Goal: Task Accomplishment & Management: Complete application form

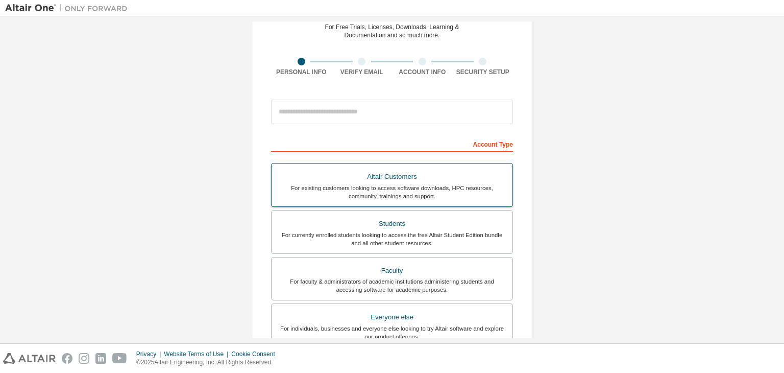
scroll to position [51, 0]
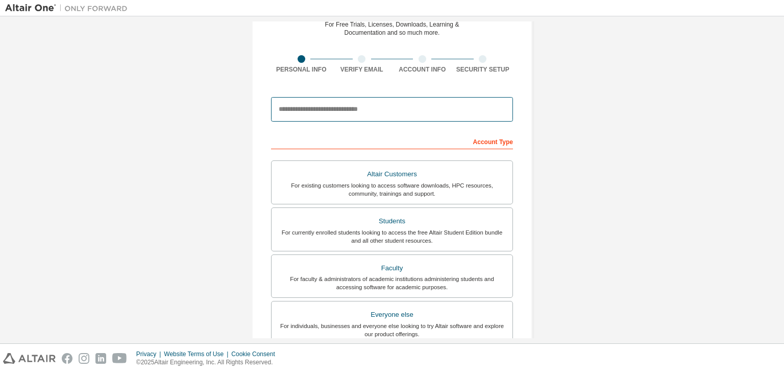
click at [349, 106] on input "email" at bounding box center [392, 109] width 242 height 25
click at [393, 145] on div "Account Type" at bounding box center [392, 141] width 242 height 16
click at [356, 109] on input "**********" at bounding box center [392, 109] width 242 height 25
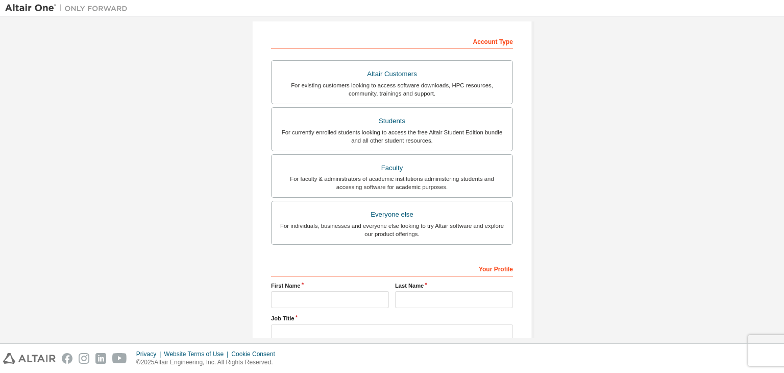
scroll to position [153, 0]
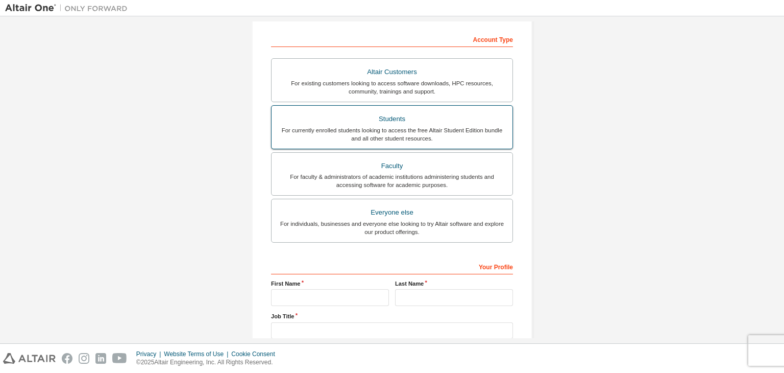
type input "**********"
click at [427, 133] on div "For currently enrolled students looking to access the free Altair Student Editi…" at bounding box center [392, 134] width 229 height 16
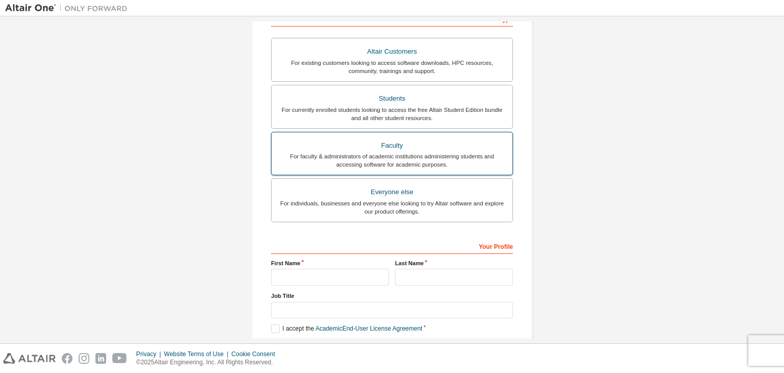
scroll to position [222, 0]
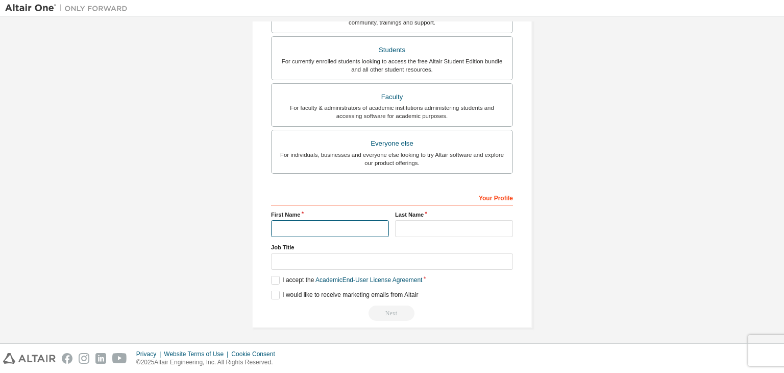
click at [313, 224] on input "text" at bounding box center [330, 228] width 118 height 17
type input "*****"
click at [403, 224] on input "text" at bounding box center [454, 228] width 118 height 17
type input "**********"
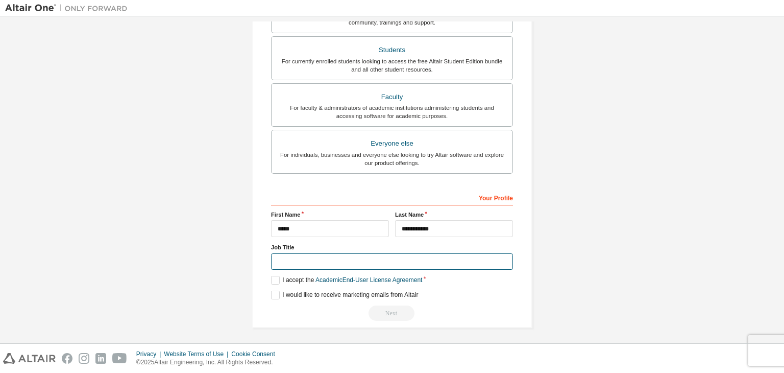
click at [345, 258] on input "text" at bounding box center [392, 261] width 242 height 17
click at [312, 260] on input "text" at bounding box center [392, 261] width 242 height 17
click at [275, 280] on label "I accept the Academic End-User License Agreement" at bounding box center [346, 280] width 151 height 9
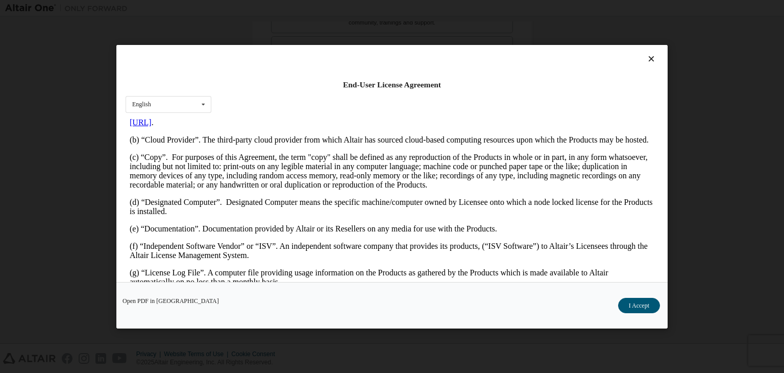
scroll to position [0, 0]
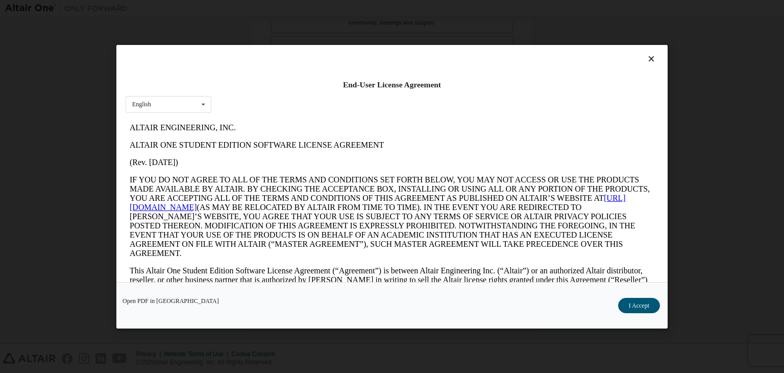
click at [646, 58] on icon at bounding box center [651, 58] width 11 height 9
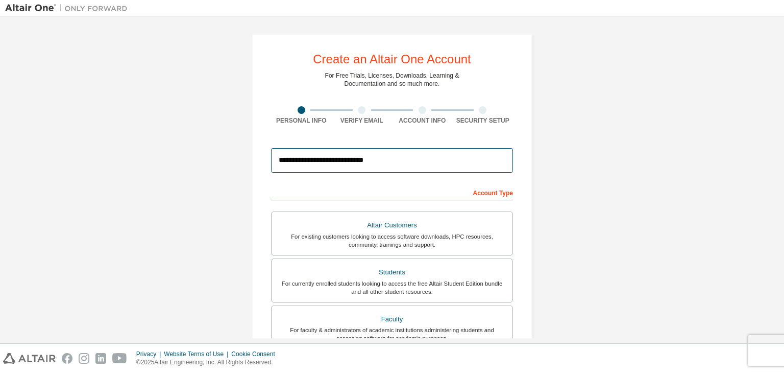
click at [396, 158] on input "**********" at bounding box center [392, 160] width 242 height 25
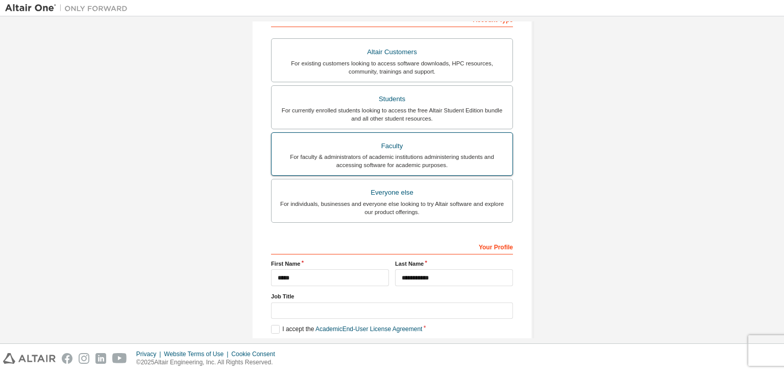
scroll to position [171, 0]
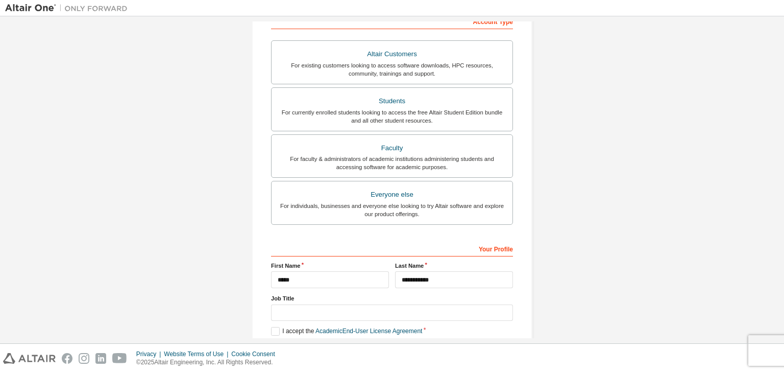
click at [580, 124] on div "**********" at bounding box center [392, 120] width 774 height 541
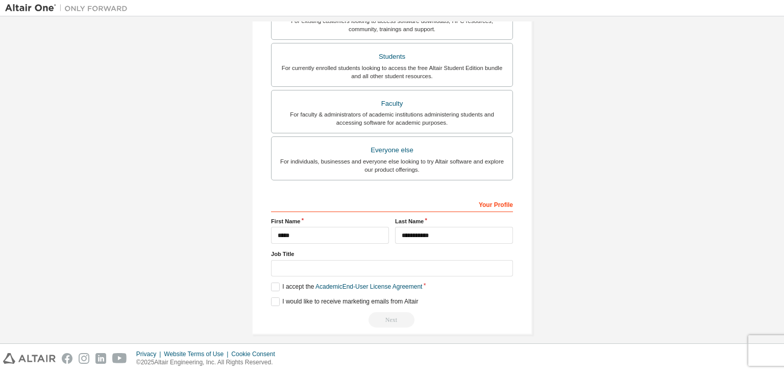
scroll to position [222, 0]
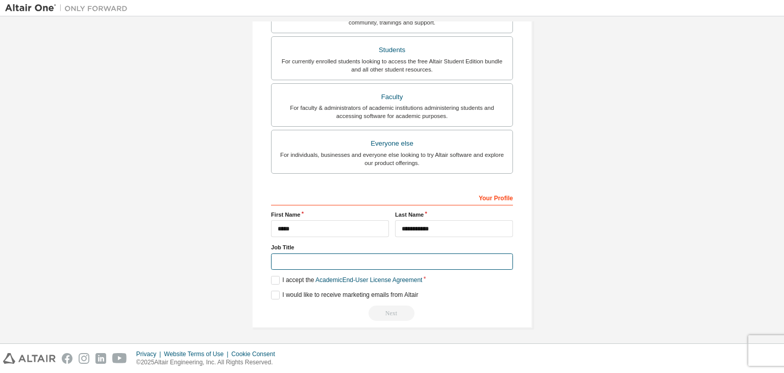
click at [310, 259] on input "text" at bounding box center [392, 261] width 242 height 17
click at [316, 260] on input "text" at bounding box center [392, 261] width 242 height 17
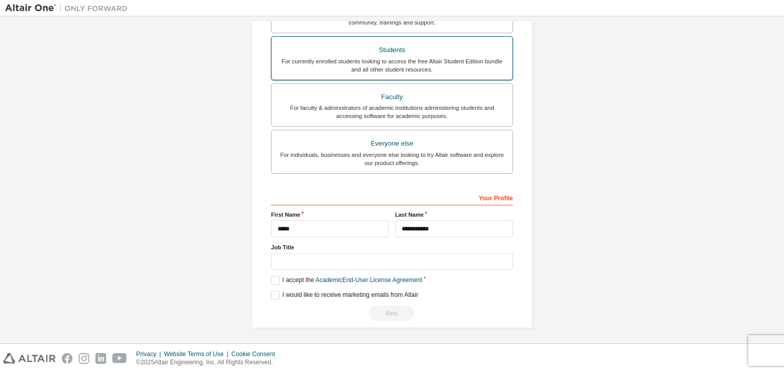
click at [378, 57] on div "For currently enrolled students looking to access the free Altair Student Editi…" at bounding box center [392, 65] width 229 height 16
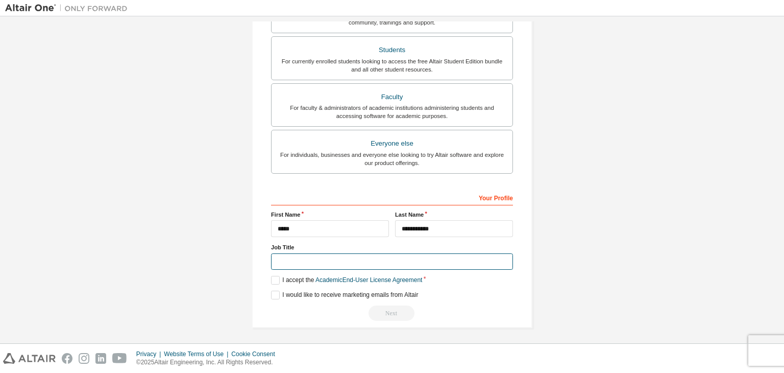
click at [333, 255] on input "text" at bounding box center [392, 261] width 242 height 17
click at [274, 278] on label "I accept the Academic End-User License Agreement" at bounding box center [346, 280] width 151 height 9
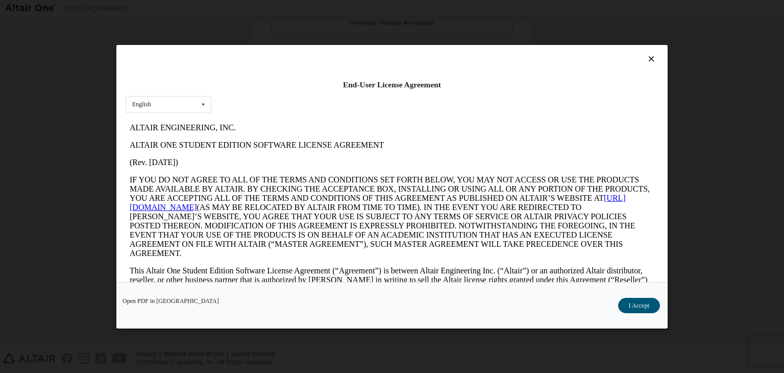
scroll to position [0, 0]
click at [631, 305] on button "I Accept" at bounding box center [639, 305] width 42 height 15
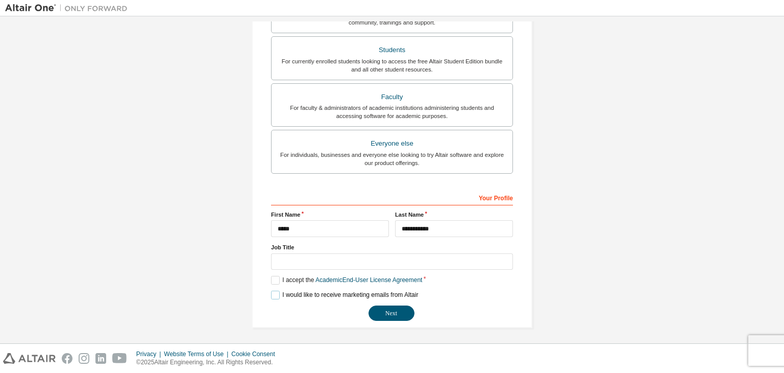
click at [272, 295] on label "I would like to receive marketing emails from Altair" at bounding box center [344, 294] width 147 height 9
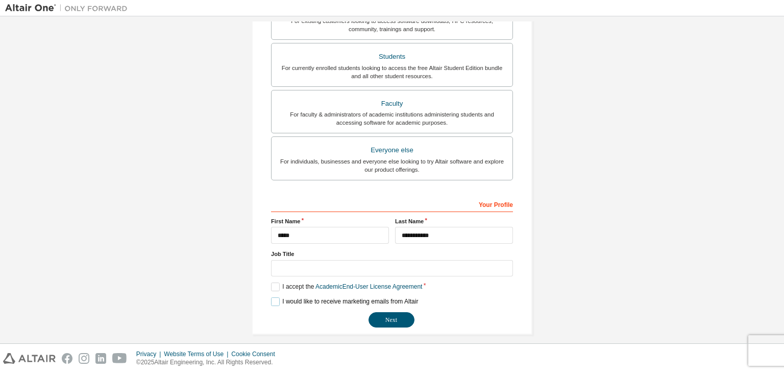
scroll to position [222, 0]
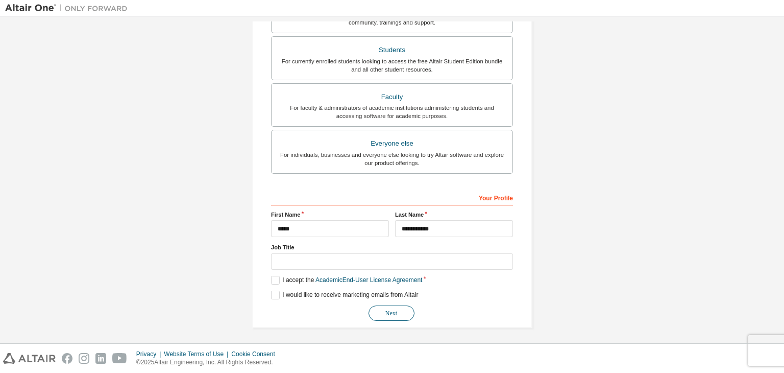
click at [396, 307] on button "Next" at bounding box center [392, 312] width 46 height 15
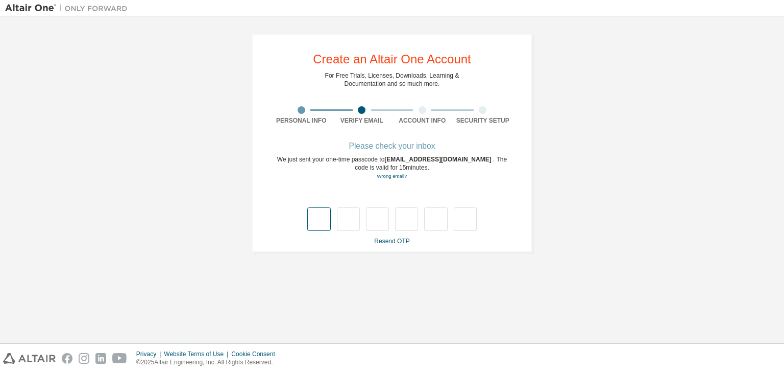
click at [325, 217] on input "text" at bounding box center [318, 218] width 23 height 23
type input "*"
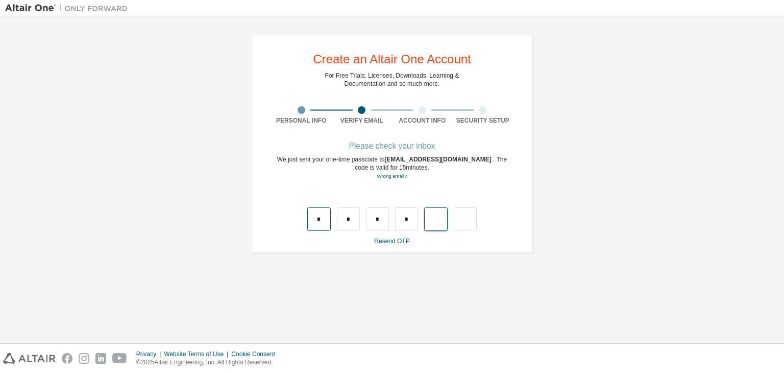
type input "*"
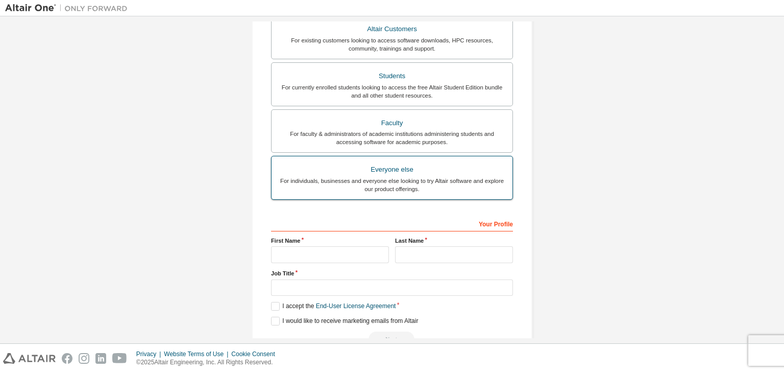
scroll to position [222, 0]
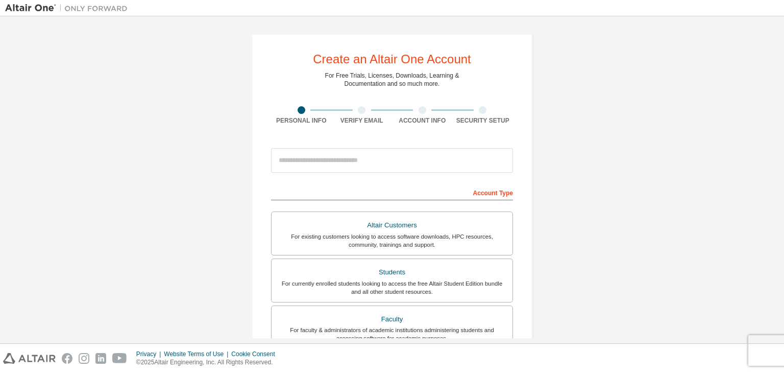
click at [359, 109] on div at bounding box center [362, 110] width 8 height 8
click at [425, 113] on div "Account Info" at bounding box center [422, 115] width 61 height 18
click at [481, 111] on div at bounding box center [483, 110] width 8 height 8
